Goal: Information Seeking & Learning: Learn about a topic

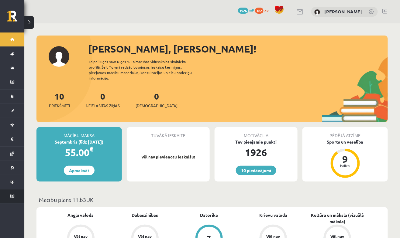
click at [15, 190] on link "Proktoringa izmēģinājums" at bounding box center [12, 196] width 24 height 14
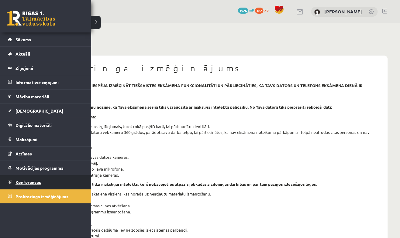
click at [25, 180] on span "Konferences" at bounding box center [28, 181] width 26 height 5
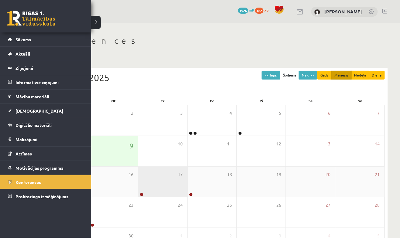
click at [165, 181] on div "17" at bounding box center [162, 182] width 49 height 30
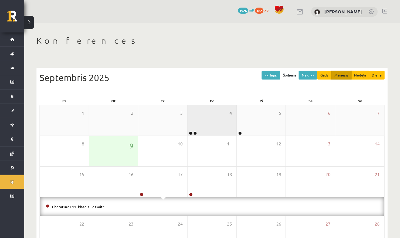
click at [210, 124] on div "4" at bounding box center [211, 120] width 49 height 30
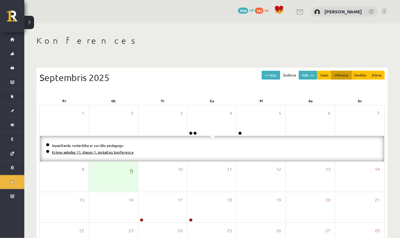
click at [106, 152] on link "Krievu valodas 11. klases 1. ieskaites konference" at bounding box center [93, 152] width 82 height 5
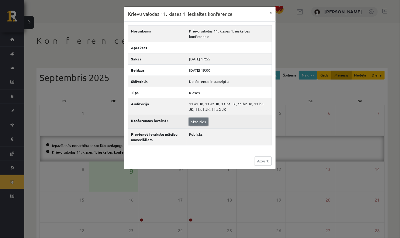
click at [199, 118] on link "Skatīties" at bounding box center [198, 122] width 19 height 8
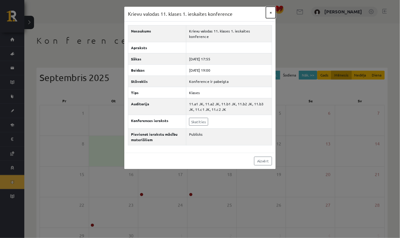
click at [272, 12] on button "×" at bounding box center [271, 13] width 10 height 12
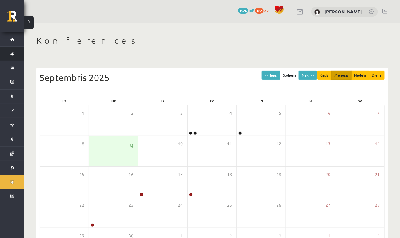
click at [13, 47] on link "Aktuāli" at bounding box center [12, 54] width 24 height 14
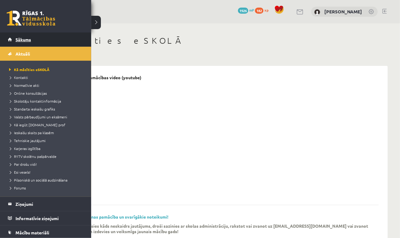
click at [15, 38] on span "Sākums" at bounding box center [22, 39] width 15 height 5
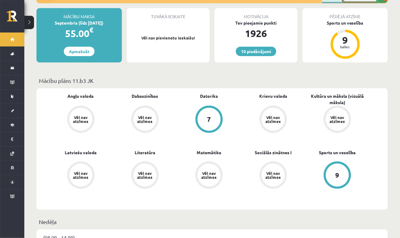
scroll to position [121, 0]
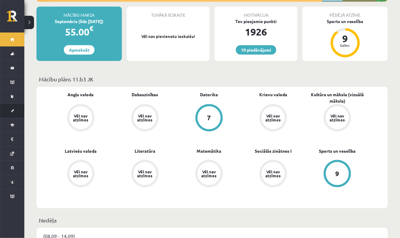
click at [12, 110] on link "[DEMOGRAPHIC_DATA]" at bounding box center [12, 111] width 24 height 14
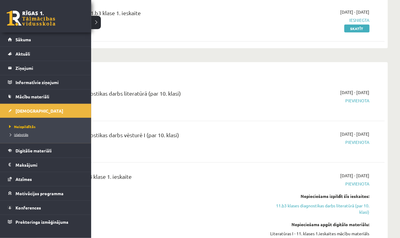
click at [20, 134] on span "Izlabotās" at bounding box center [18, 134] width 21 height 5
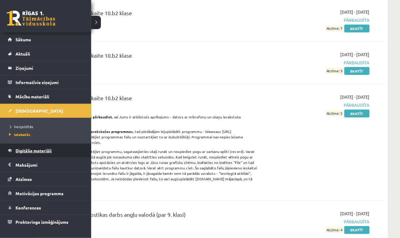
click at [21, 148] on span "Digitālie materiāli" at bounding box center [33, 150] width 36 height 5
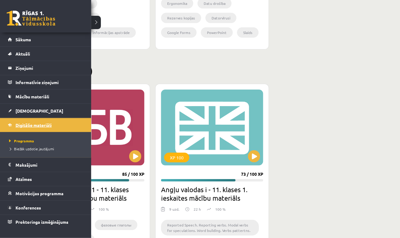
scroll to position [696, 0]
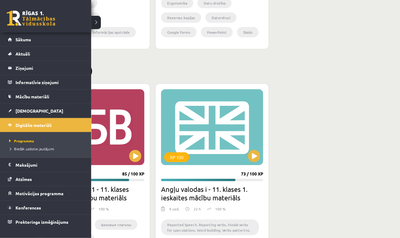
click at [367, 213] on div "XP 100 85 / 100 XP Krievu valodas b1 - 11. klases 1.ieskaites mācību materiāls …" at bounding box center [211, 176] width 351 height 187
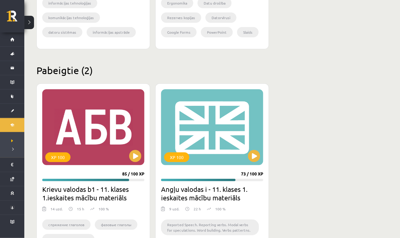
click at [92, 192] on h2 "Krievu valodas b1 - 11. klases 1.ieskaites mācību materiāls" at bounding box center [93, 193] width 102 height 17
click at [135, 157] on button at bounding box center [135, 156] width 12 height 12
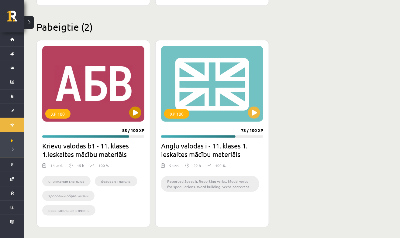
scroll to position [740, 0]
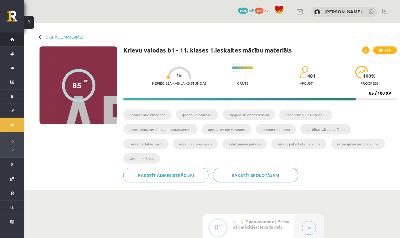
click at [10, 41] on link "Sākums" at bounding box center [12, 39] width 24 height 14
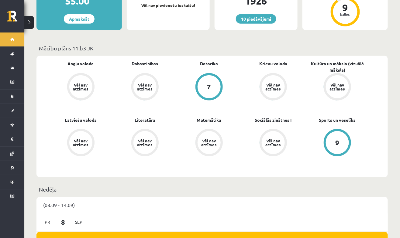
scroll to position [152, 0]
